Goal: Information Seeking & Learning: Learn about a topic

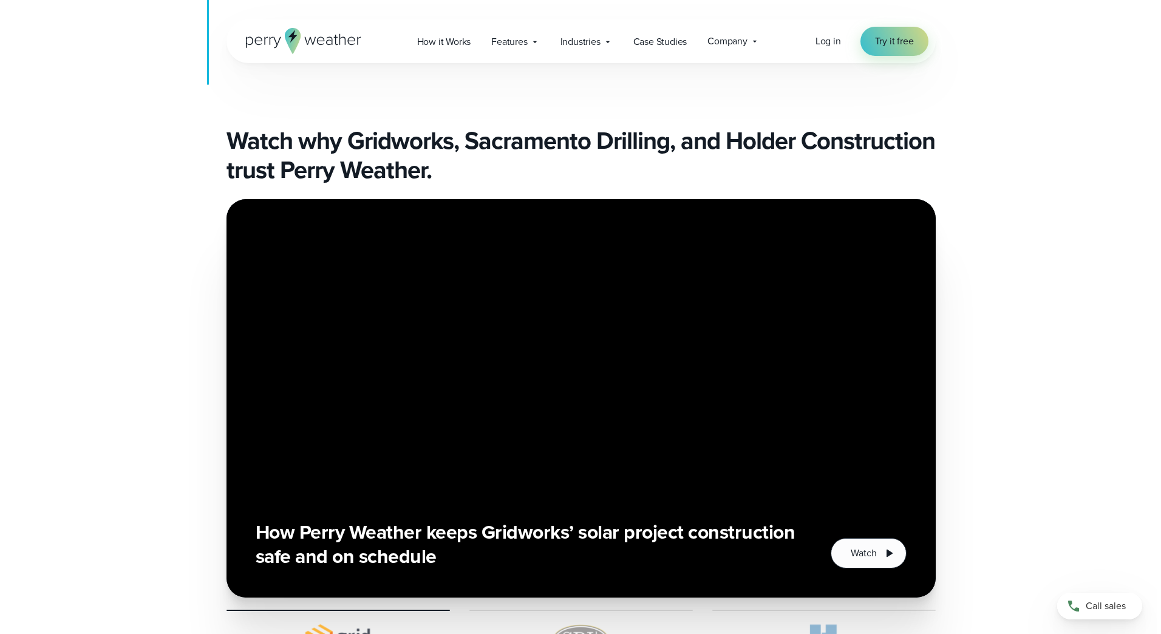
scroll to position [4070, 0]
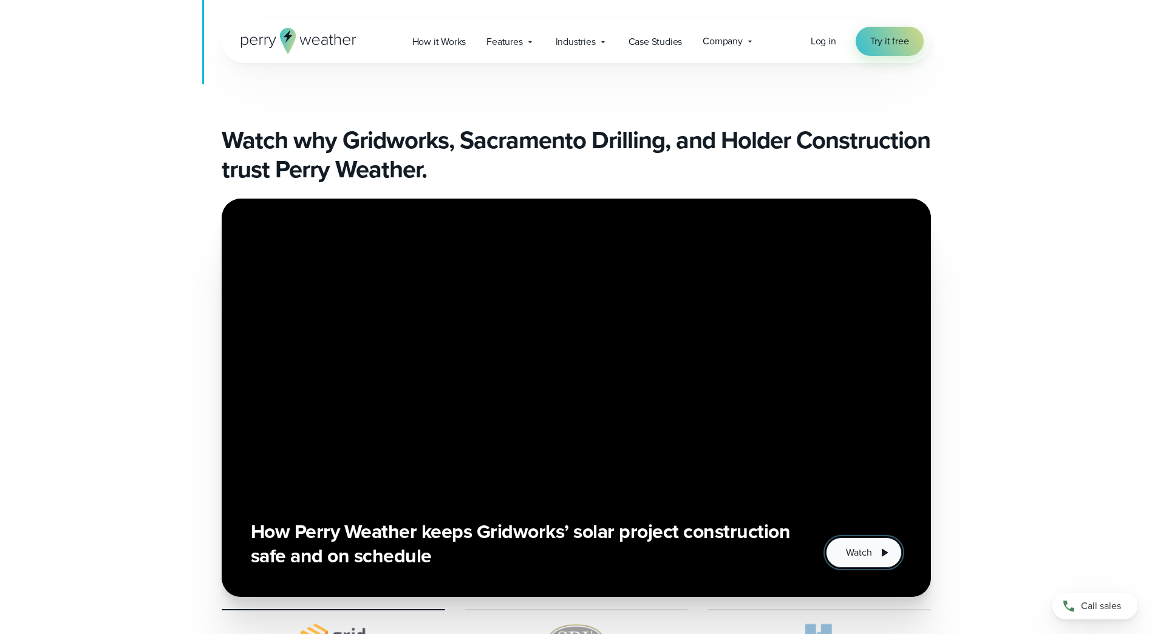
click at [857, 545] on span "Watch" at bounding box center [859, 552] width 26 height 15
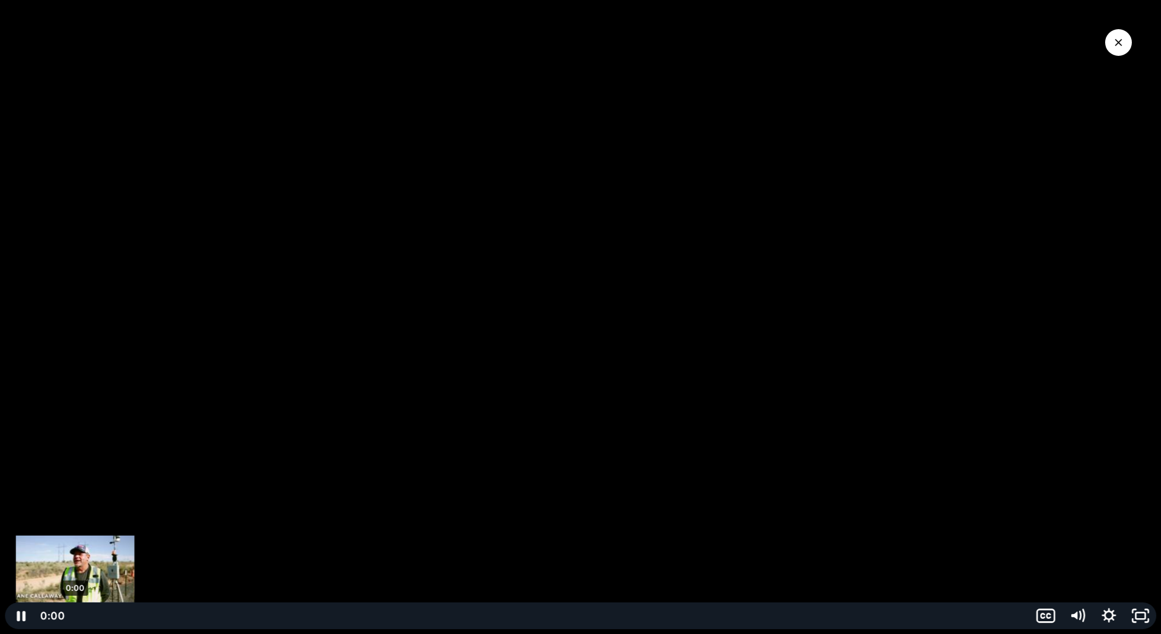
click at [75, 624] on div "0:00" at bounding box center [547, 616] width 949 height 27
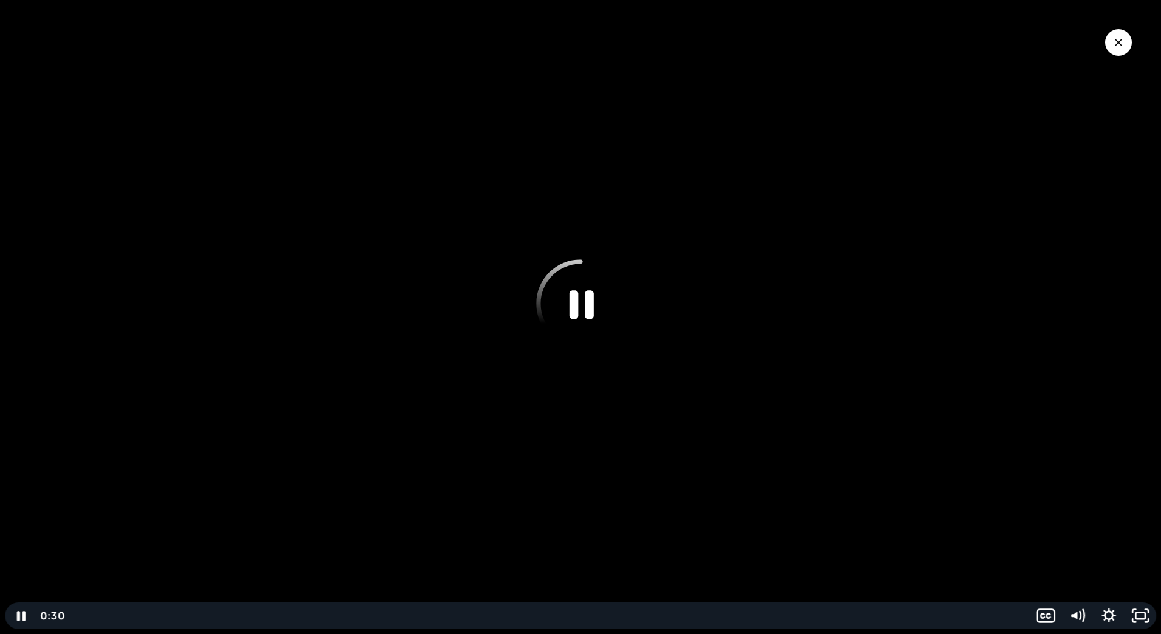
click at [575, 302] on icon "Pause" at bounding box center [580, 303] width 89 height 89
click at [19, 616] on icon "Play Video" at bounding box center [22, 615] width 10 height 13
click at [585, 306] on icon "Pause" at bounding box center [580, 303] width 89 height 89
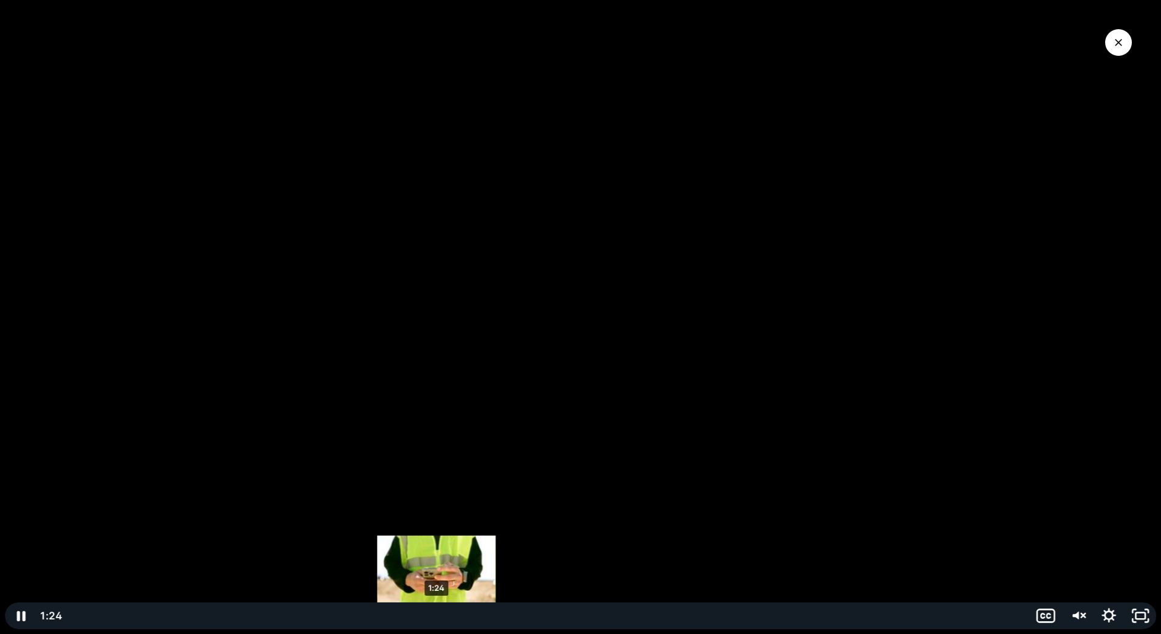
click at [437, 621] on div "1:24" at bounding box center [547, 616] width 949 height 27
